Goal: Task Accomplishment & Management: Use online tool/utility

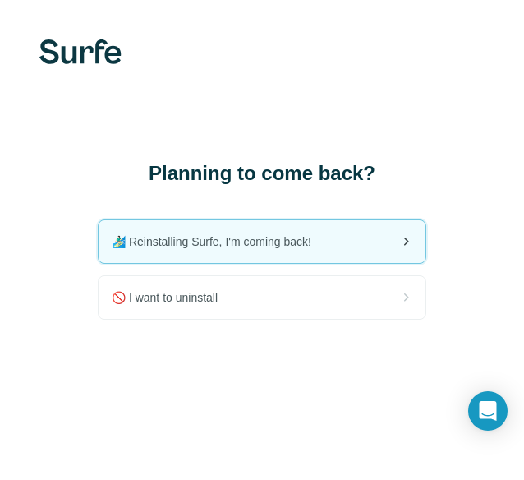
click at [263, 238] on span "🏄🏻‍♂️ Reinstalling Surfe, I'm coming back!" at bounding box center [218, 241] width 213 height 16
